Goal: Check status

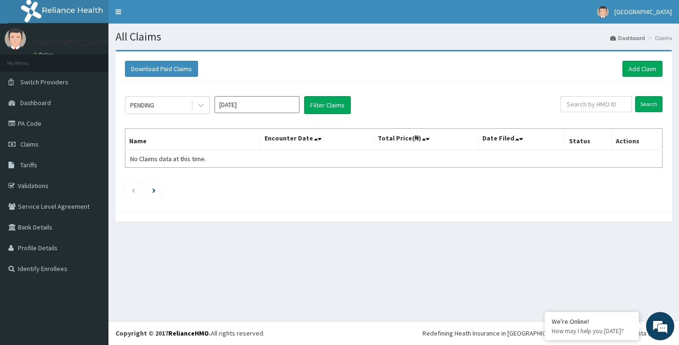
click at [261, 101] on input "[DATE]" at bounding box center [257, 104] width 85 height 17
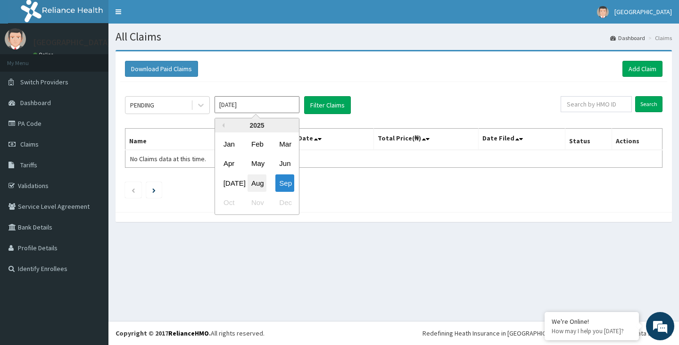
click at [255, 183] on div "Aug" at bounding box center [257, 183] width 19 height 17
type input "[DATE]"
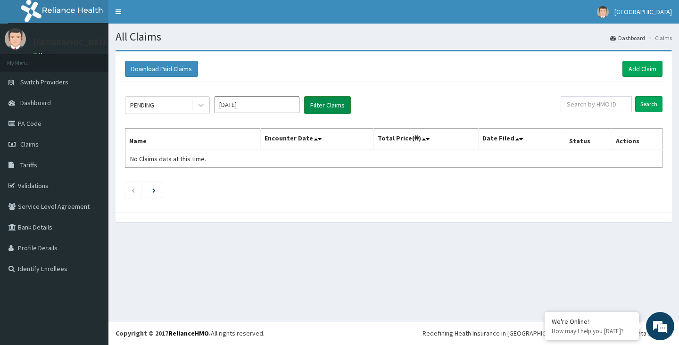
click at [314, 100] on button "Filter Claims" at bounding box center [327, 105] width 47 height 18
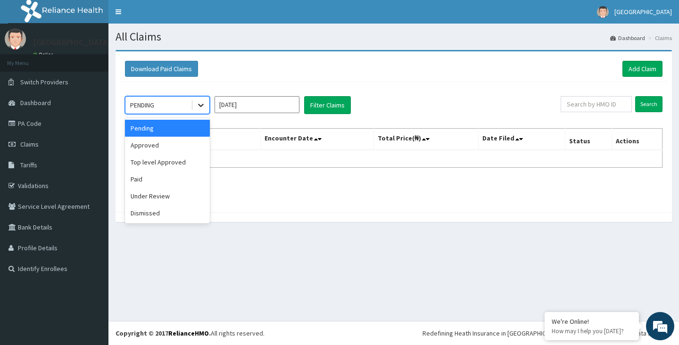
click at [199, 106] on icon at bounding box center [200, 105] width 9 height 9
click at [149, 181] on div "Paid" at bounding box center [167, 179] width 85 height 17
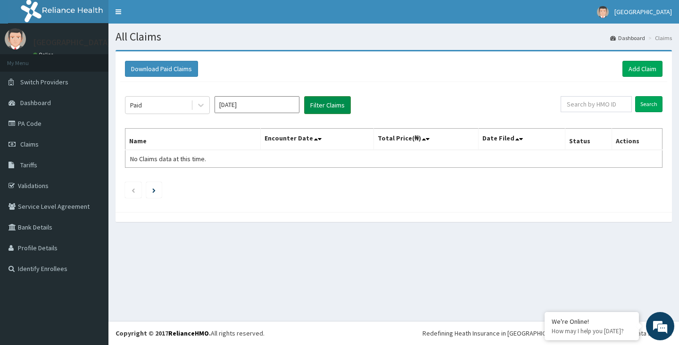
click at [330, 104] on button "Filter Claims" at bounding box center [327, 105] width 47 height 18
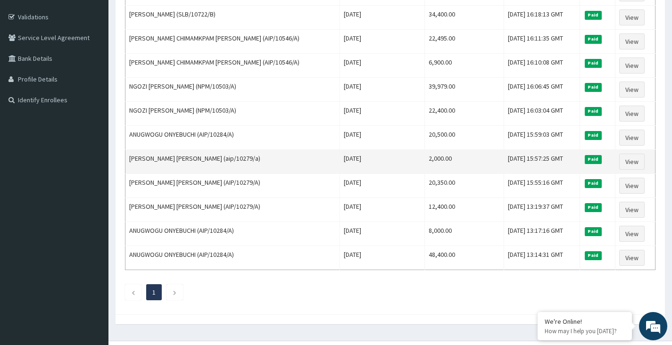
scroll to position [189, 0]
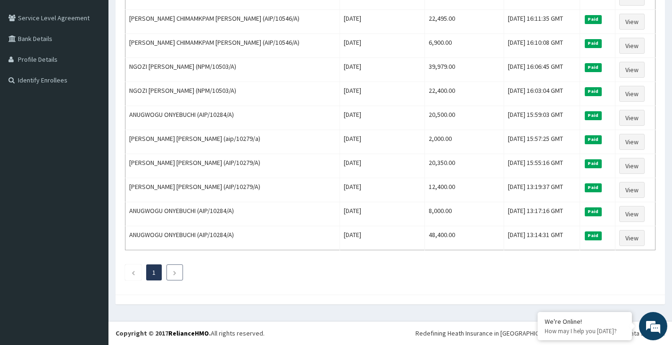
click at [177, 270] on li at bounding box center [175, 273] width 17 height 16
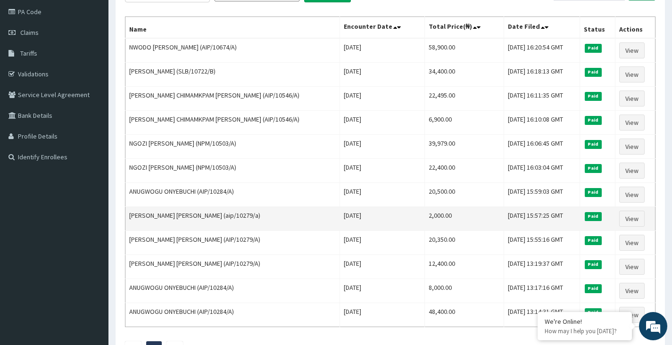
scroll to position [94, 0]
